Goal: Navigation & Orientation: Find specific page/section

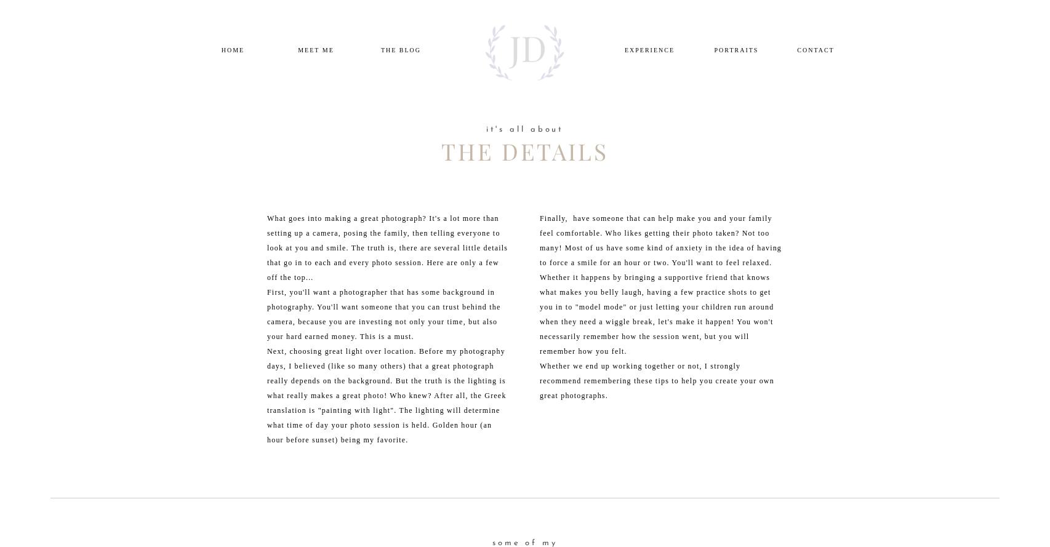
scroll to position [2, 0]
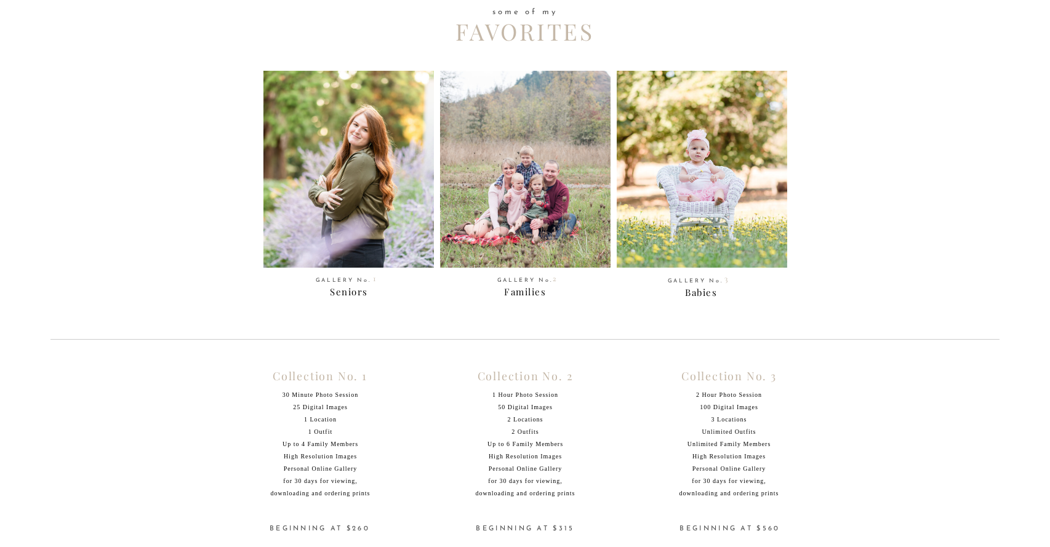
click at [356, 119] on div at bounding box center [348, 169] width 170 height 197
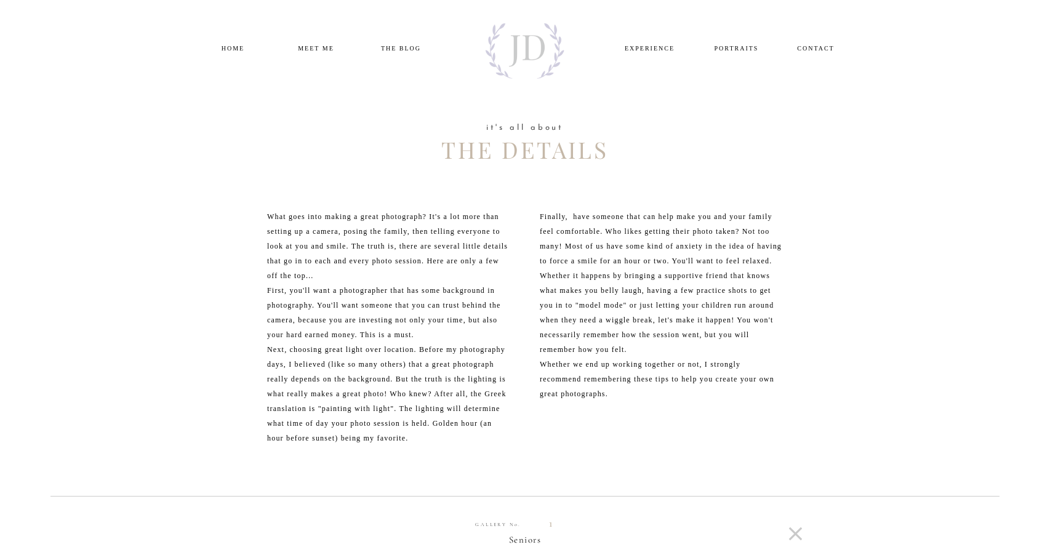
scroll to position [0, 0]
click at [734, 51] on nav "PORTRAITS" at bounding box center [737, 49] width 60 height 10
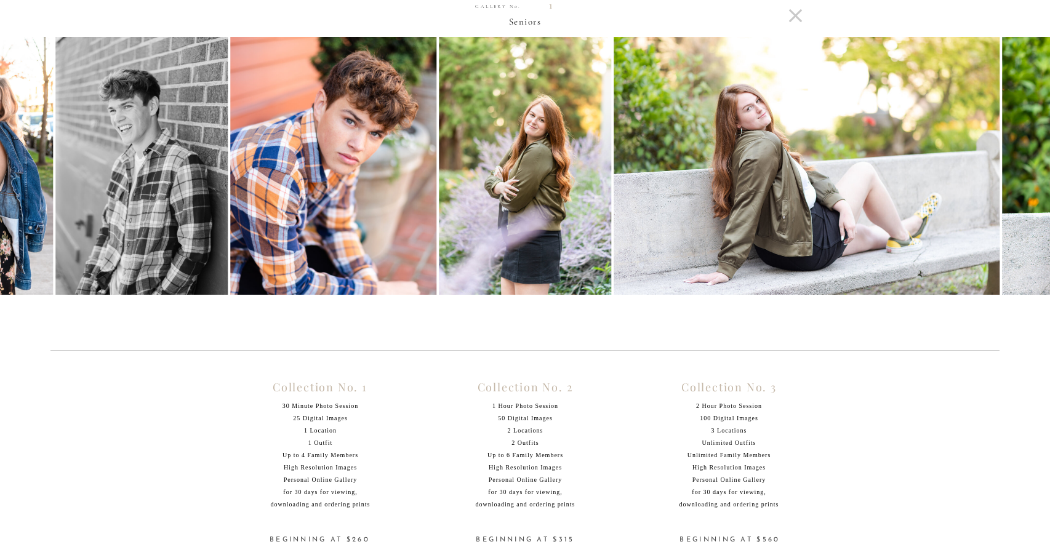
scroll to position [420, 0]
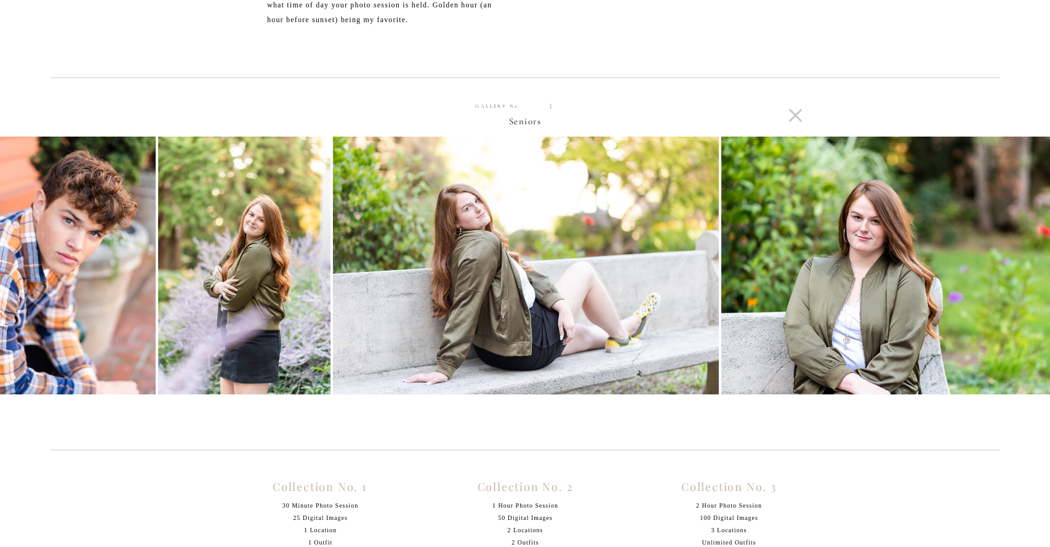
click at [1023, 255] on img at bounding box center [914, 266] width 387 height 258
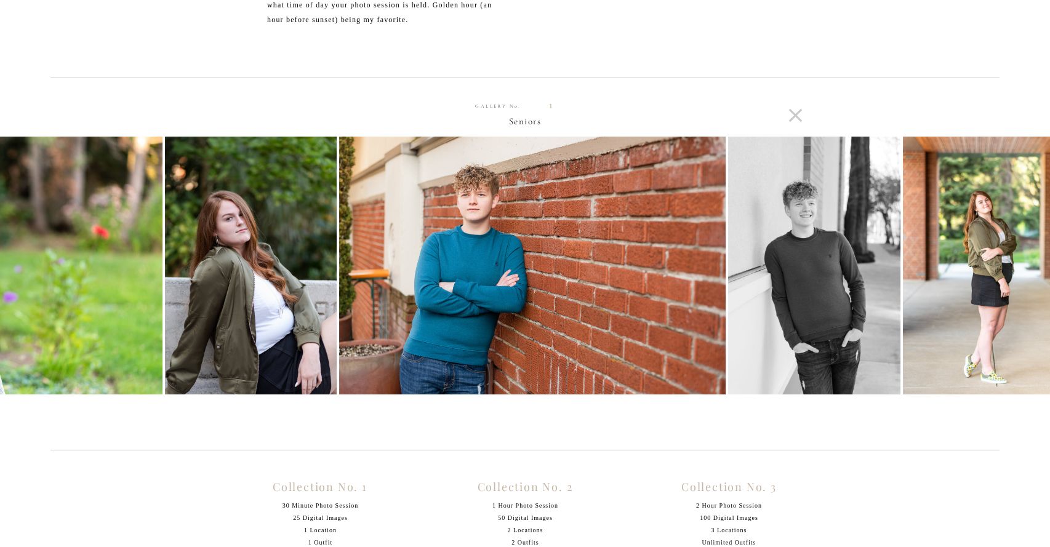
click at [1023, 255] on img at bounding box center [989, 266] width 172 height 258
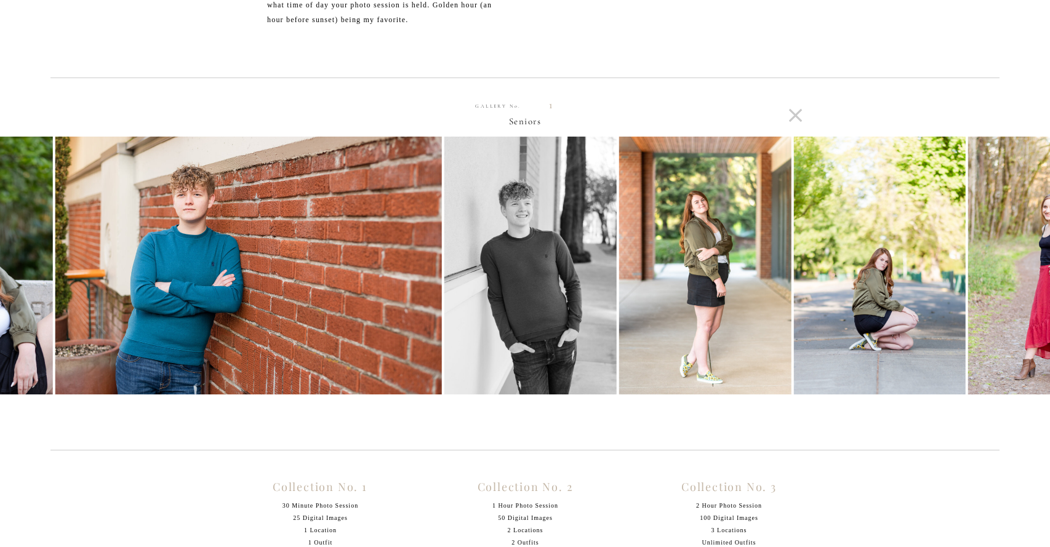
click at [1023, 255] on img at bounding box center [1054, 266] width 172 height 258
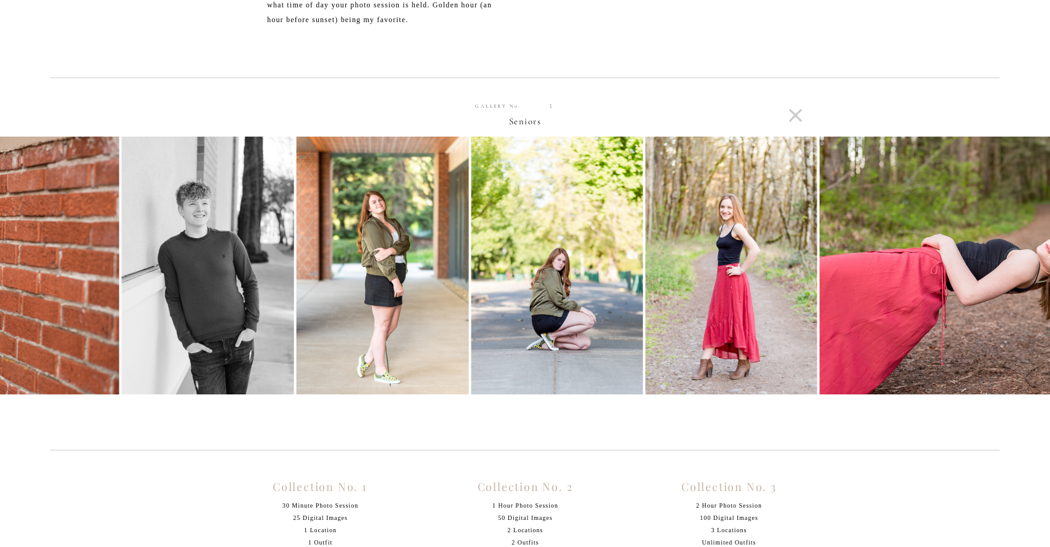
click at [1023, 255] on img at bounding box center [1013, 266] width 387 height 258
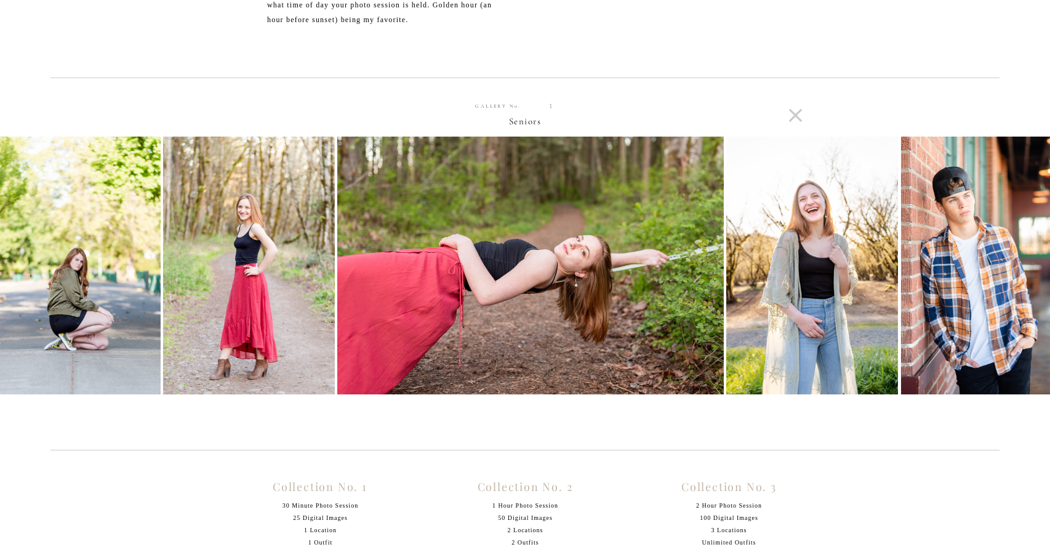
click at [1023, 255] on img at bounding box center [986, 266] width 172 height 258
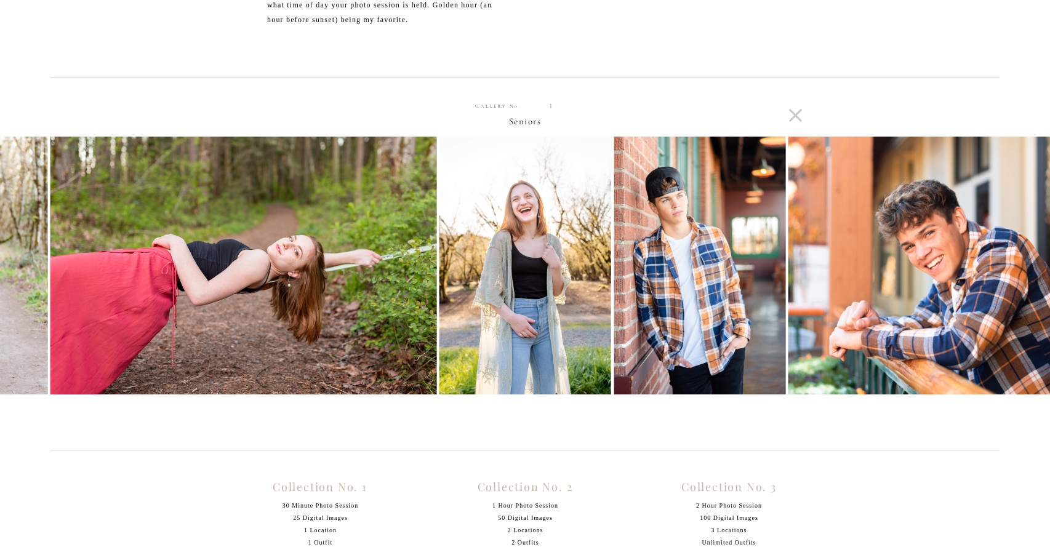
click at [1023, 255] on img at bounding box center [949, 266] width 323 height 258
